Goal: Information Seeking & Learning: Learn about a topic

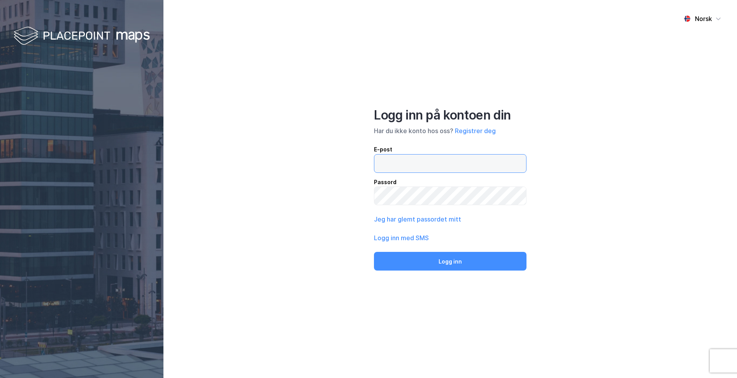
drag, startPoint x: 0, startPoint y: 0, endPoint x: 440, endPoint y: 160, distance: 468.5
click at [440, 160] on input "email" at bounding box center [450, 164] width 152 height 18
type input "[PERSON_NAME][EMAIL_ADDRESS][DOMAIN_NAME]"
click at [374, 252] on button "Logg inn" at bounding box center [450, 261] width 153 height 19
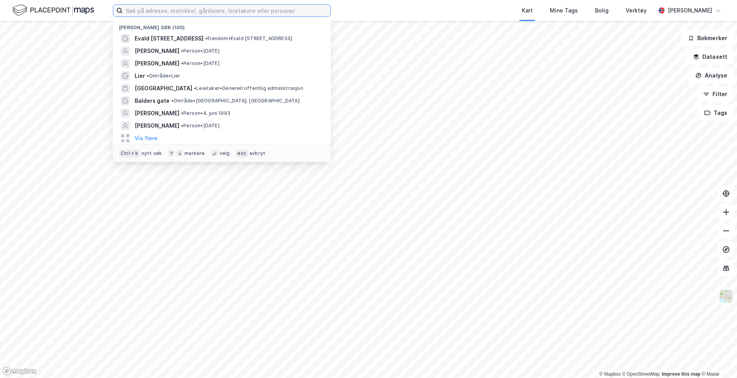
click at [202, 11] on input at bounding box center [227, 11] width 208 height 12
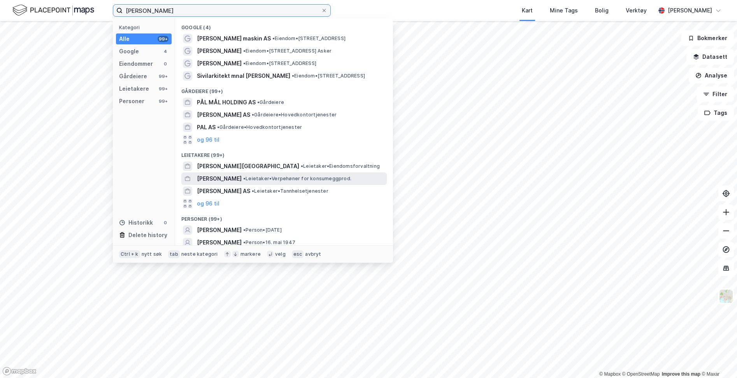
scroll to position [28, 0]
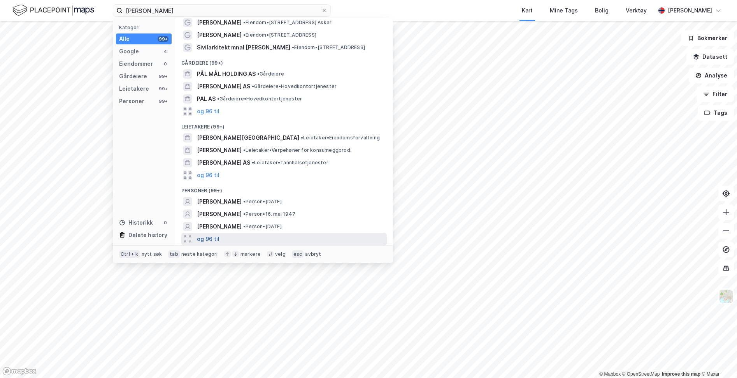
click at [208, 235] on button "og 96 til" at bounding box center [208, 238] width 23 height 9
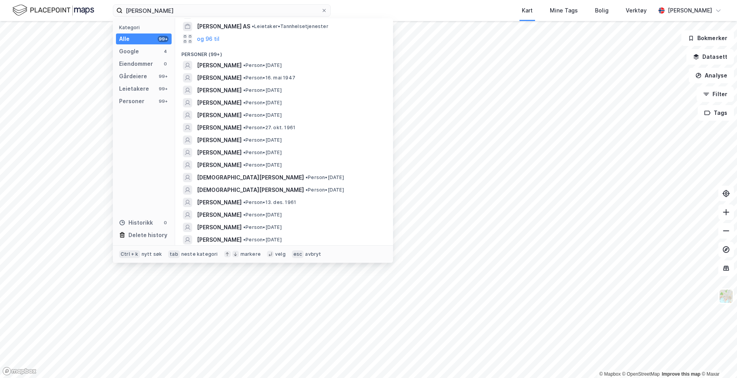
scroll to position [0, 0]
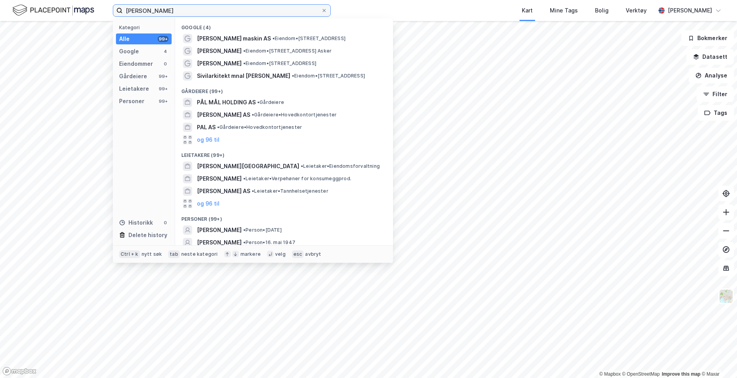
click at [254, 12] on input "[PERSON_NAME]" at bounding box center [222, 11] width 198 height 12
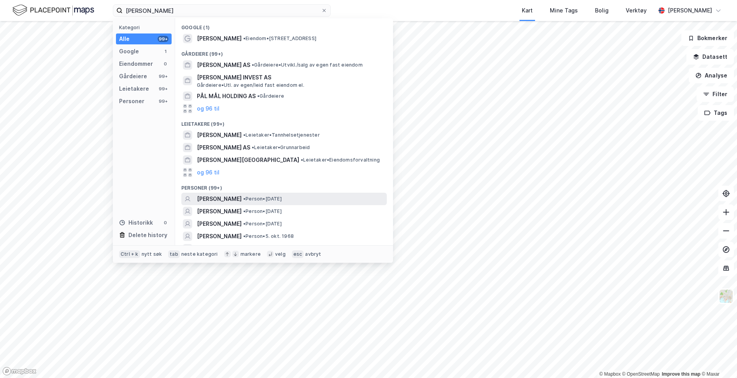
click at [242, 198] on span "[PERSON_NAME]" at bounding box center [219, 198] width 45 height 9
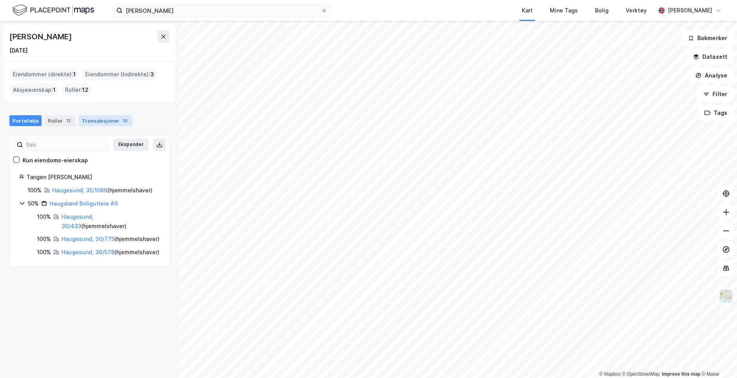
click at [86, 121] on div "Transaksjoner 10" at bounding box center [106, 120] width 54 height 11
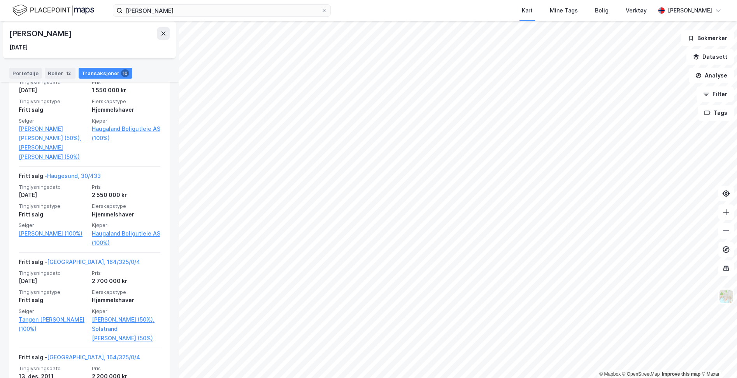
scroll to position [834, 0]
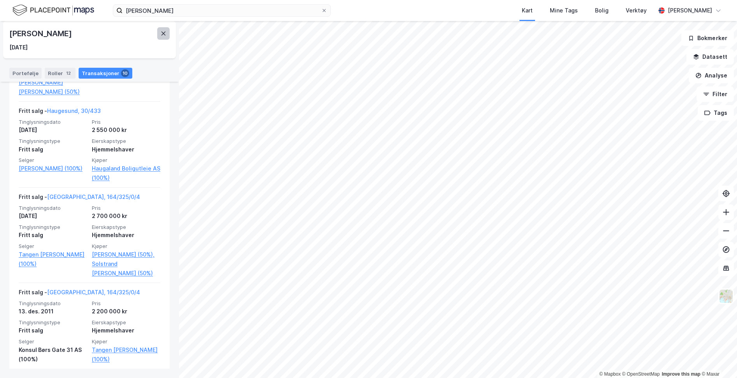
click at [162, 34] on icon at bounding box center [163, 33] width 6 height 6
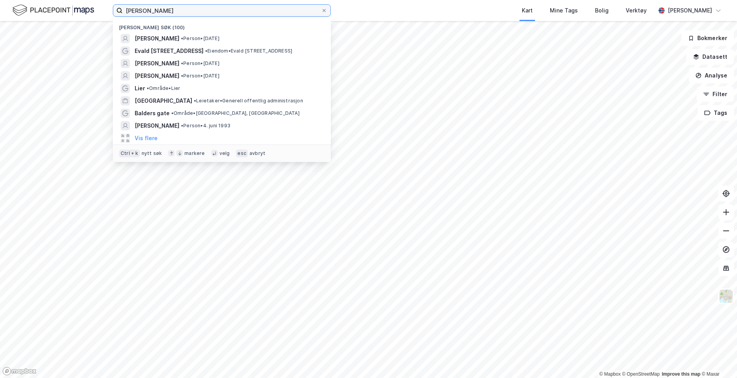
click at [193, 9] on input "[PERSON_NAME]" at bounding box center [222, 11] width 198 height 12
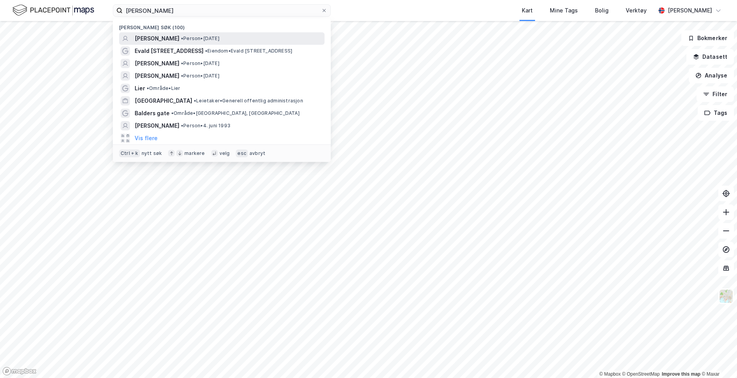
click at [179, 36] on span "[PERSON_NAME]" at bounding box center [157, 38] width 45 height 9
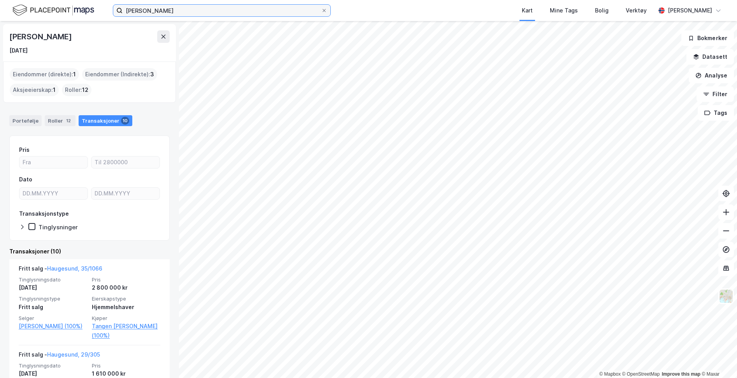
click at [214, 6] on input "[PERSON_NAME]" at bounding box center [222, 11] width 198 height 12
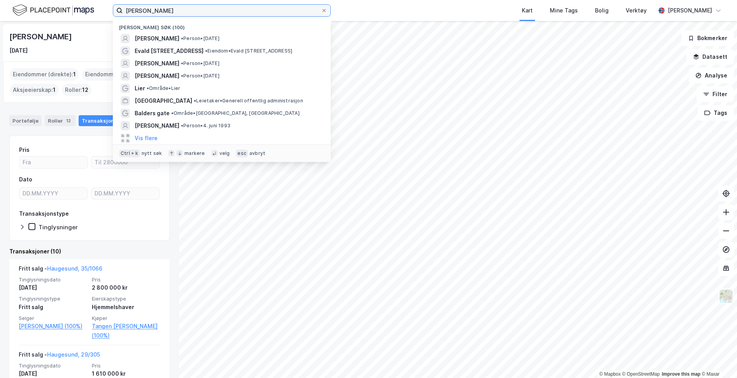
click at [214, 6] on input "[PERSON_NAME]" at bounding box center [222, 11] width 198 height 12
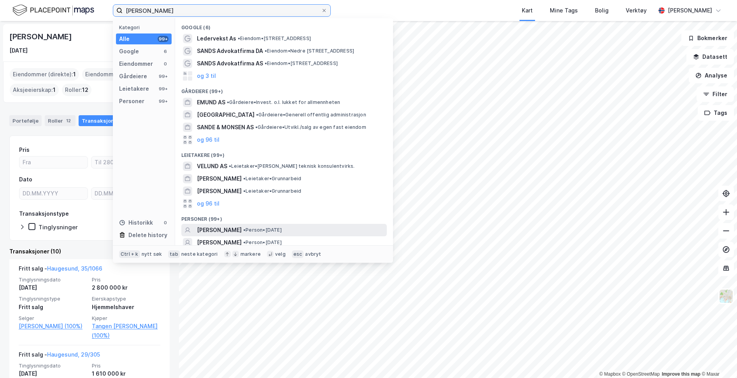
type input "[PERSON_NAME]"
click at [228, 231] on span "[PERSON_NAME]" at bounding box center [219, 229] width 45 height 9
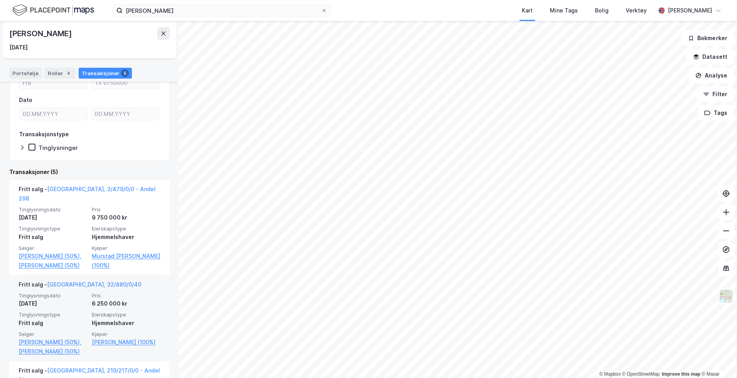
scroll to position [80, 0]
click at [80, 281] on link "[GEOGRAPHIC_DATA], 32/880/0/40" at bounding box center [94, 284] width 94 height 7
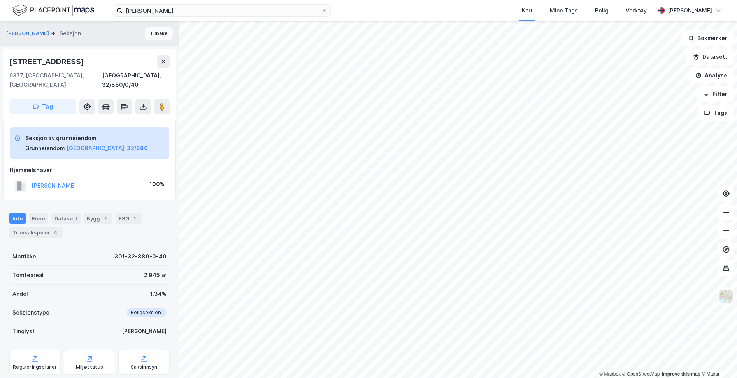
click at [152, 35] on button "Tilbake" at bounding box center [159, 33] width 28 height 12
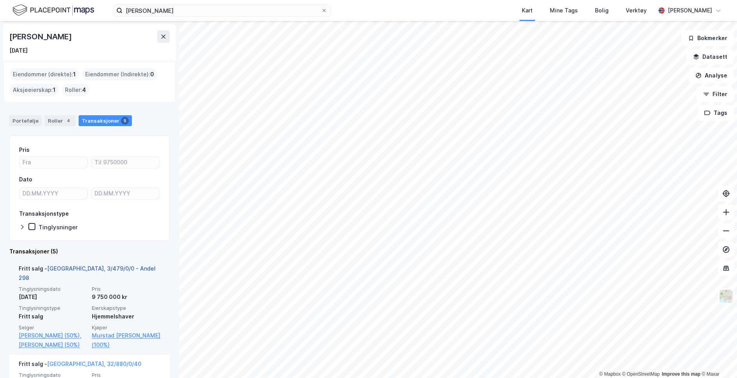
click at [81, 267] on link "[GEOGRAPHIC_DATA], 3/479/0/0 - Andel 298" at bounding box center [87, 273] width 137 height 16
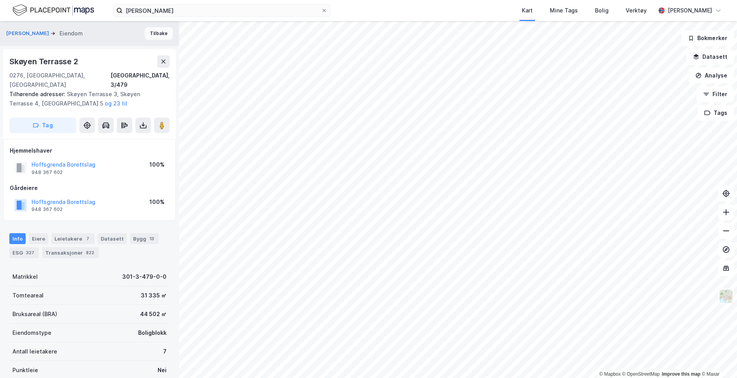
click at [156, 34] on button "Tilbake" at bounding box center [159, 33] width 28 height 12
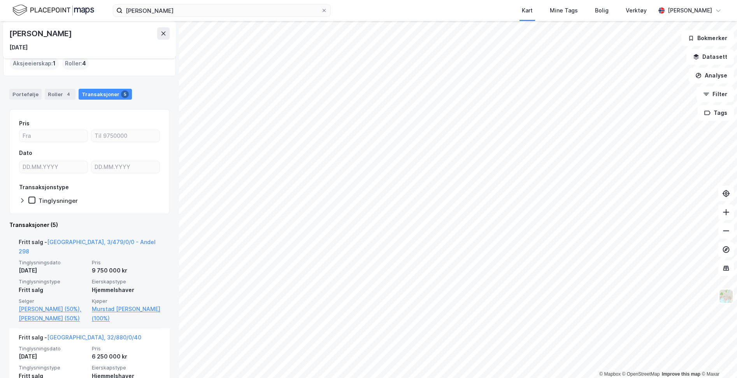
scroll to position [27, 0]
click at [65, 313] on link "[PERSON_NAME] (50%)" at bounding box center [53, 317] width 68 height 9
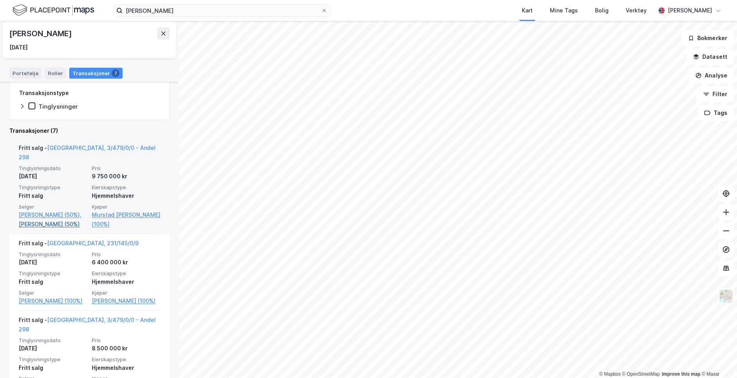
scroll to position [146, 0]
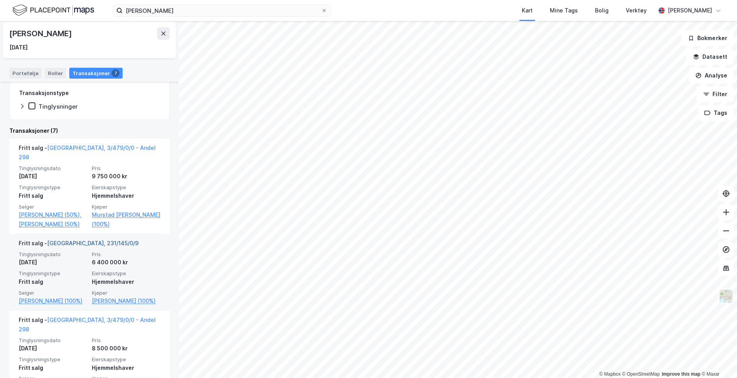
click at [75, 243] on link "[GEOGRAPHIC_DATA], 231/145/0/9" at bounding box center [92, 243] width 91 height 7
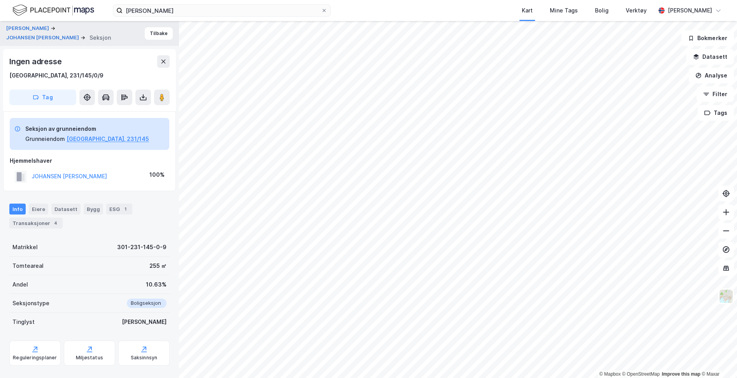
scroll to position [13, 0]
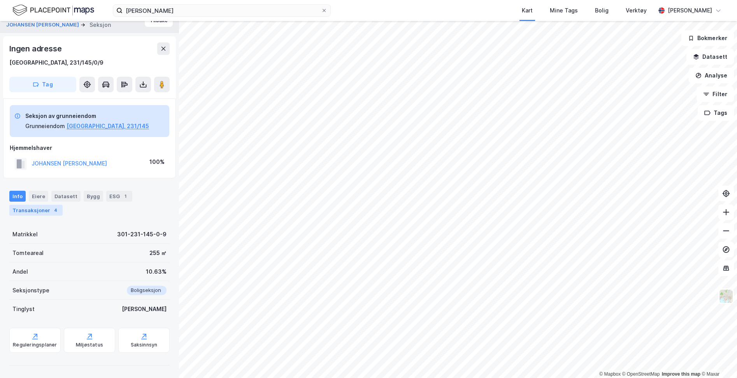
click at [48, 210] on div "Transaksjoner 4" at bounding box center [35, 210] width 53 height 11
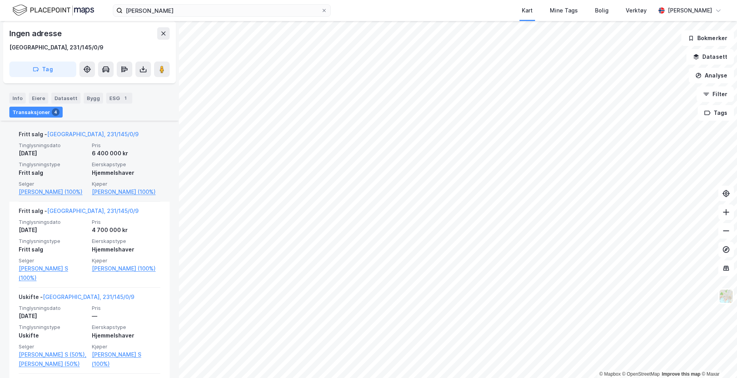
scroll to position [205, 0]
